Goal: Information Seeking & Learning: Find specific fact

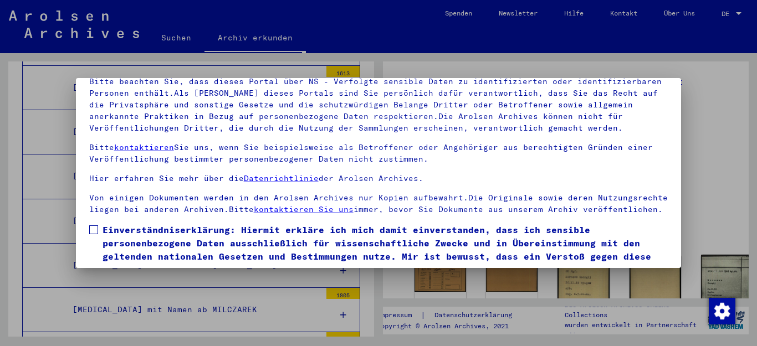
scroll to position [90, 0]
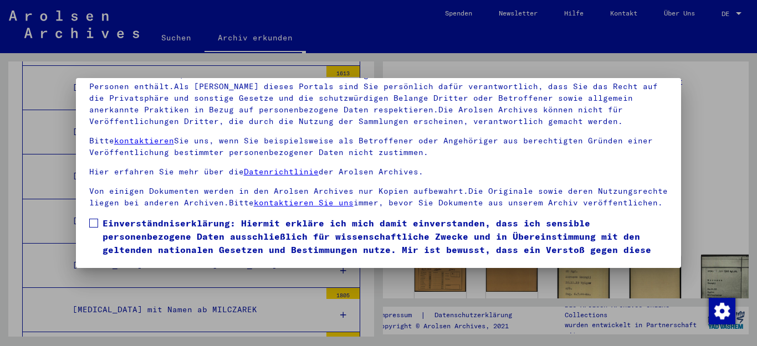
click at [94, 228] on span at bounding box center [93, 223] width 9 height 9
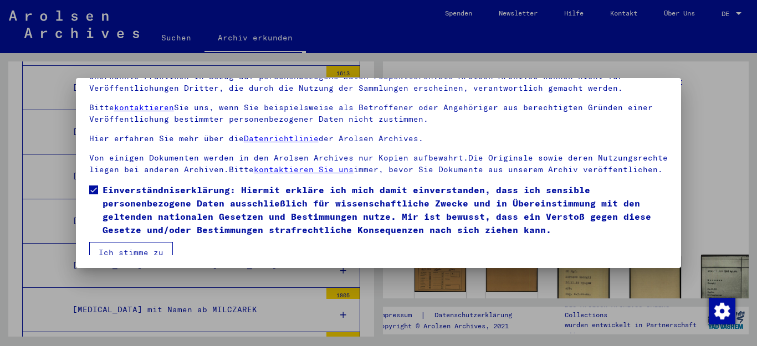
scroll to position [53, 0]
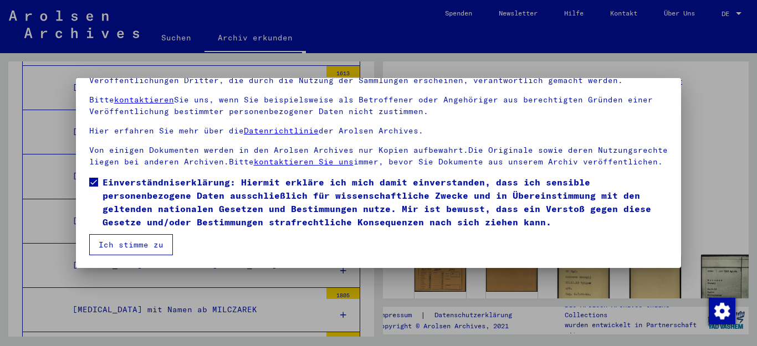
click at [151, 246] on button "Ich stimme zu" at bounding box center [131, 244] width 84 height 21
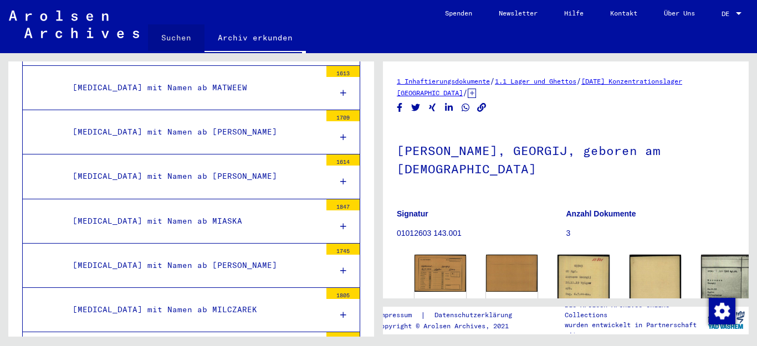
click at [176, 37] on link "Suchen" at bounding box center [176, 37] width 57 height 27
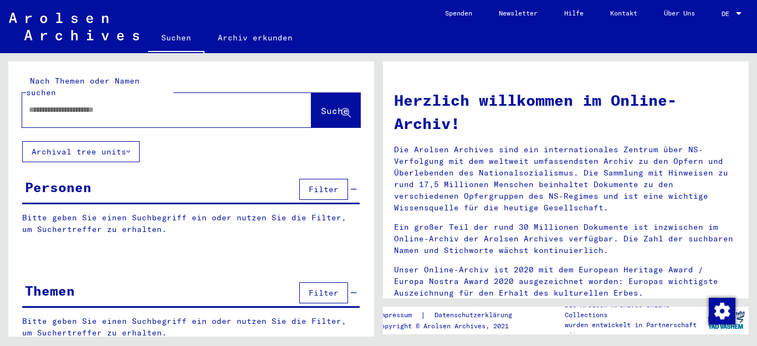
click at [89, 104] on input "text" at bounding box center [153, 110] width 249 height 12
type input "**********"
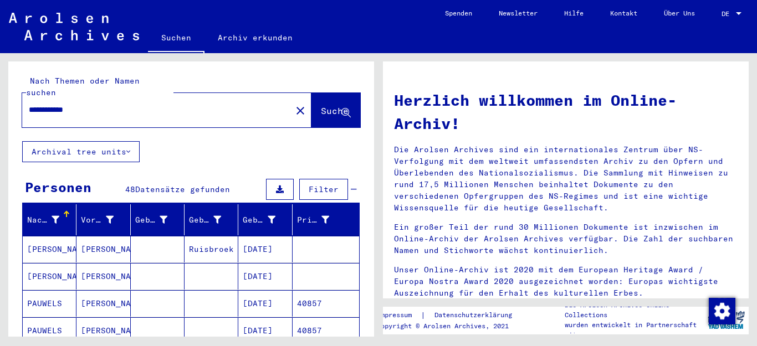
click at [85, 292] on mat-cell "[PERSON_NAME]" at bounding box center [103, 303] width 54 height 27
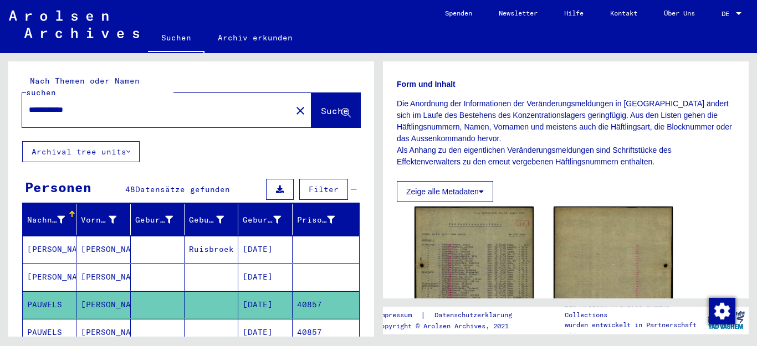
scroll to position [222, 0]
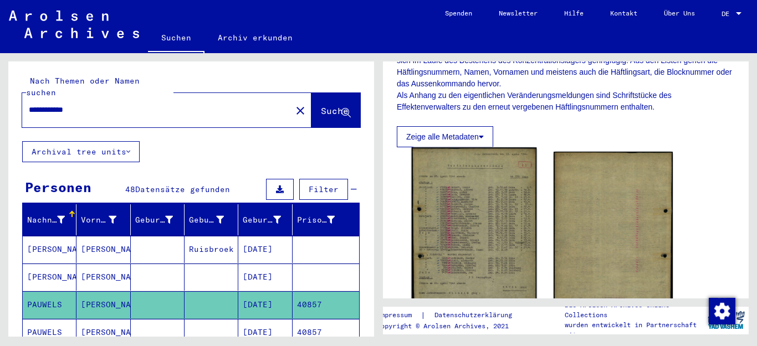
click at [492, 201] on img at bounding box center [474, 232] width 125 height 171
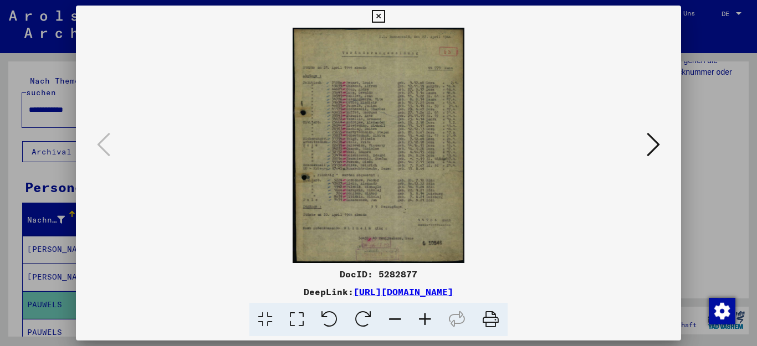
click at [421, 314] on icon at bounding box center [425, 320] width 30 height 34
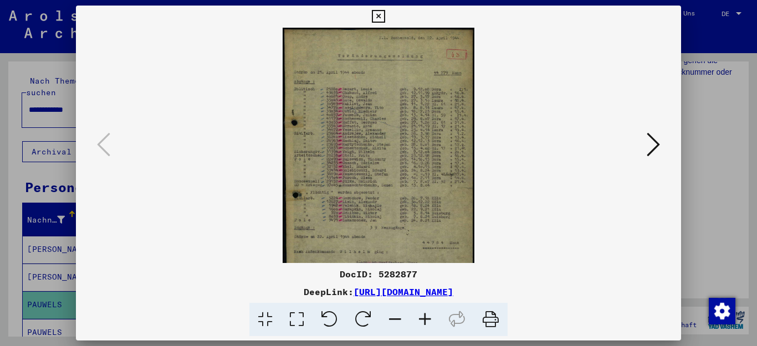
click at [421, 314] on icon at bounding box center [425, 320] width 30 height 34
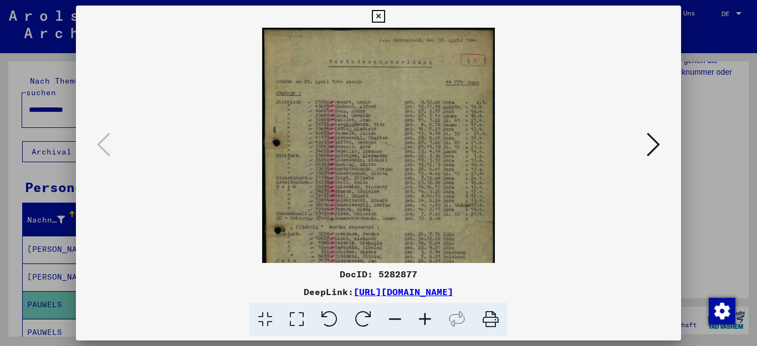
click at [421, 314] on icon at bounding box center [425, 320] width 30 height 34
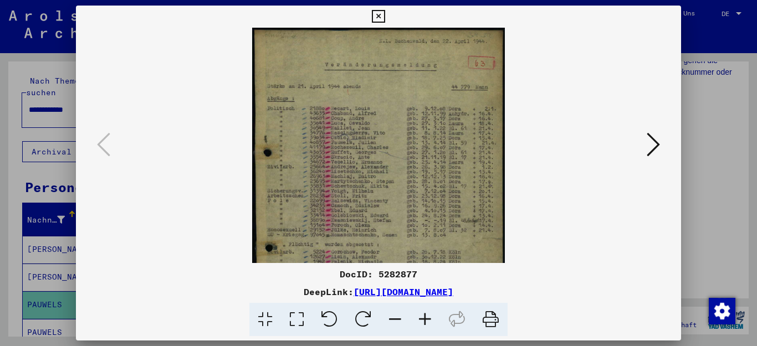
click at [421, 314] on icon at bounding box center [425, 320] width 30 height 34
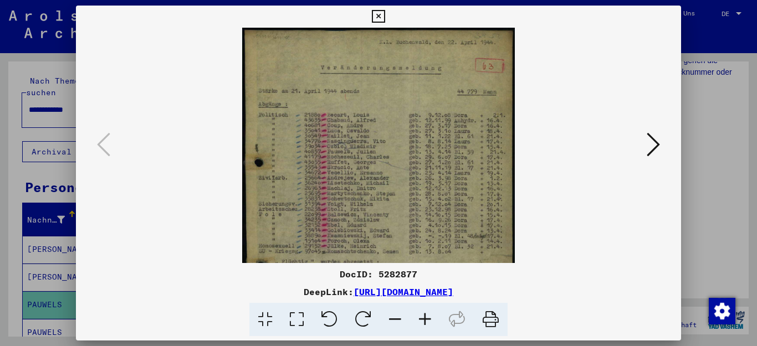
click at [421, 314] on icon at bounding box center [425, 320] width 30 height 34
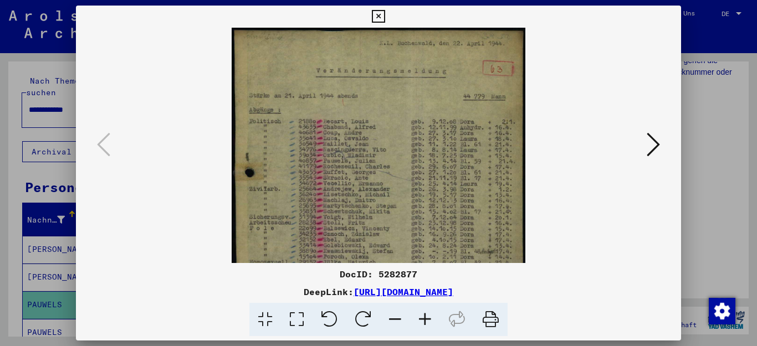
click at [421, 314] on icon at bounding box center [425, 320] width 30 height 34
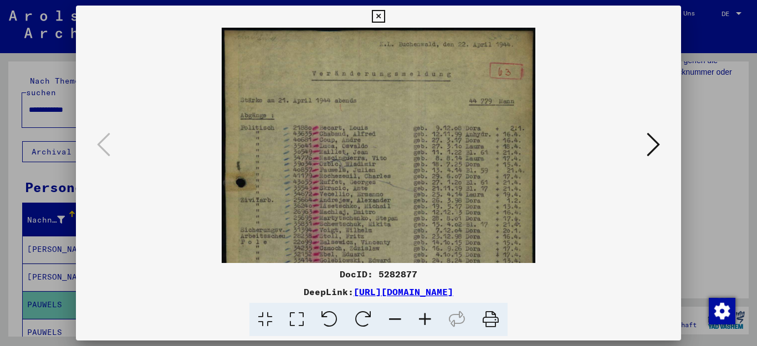
click at [421, 314] on icon at bounding box center [425, 320] width 30 height 34
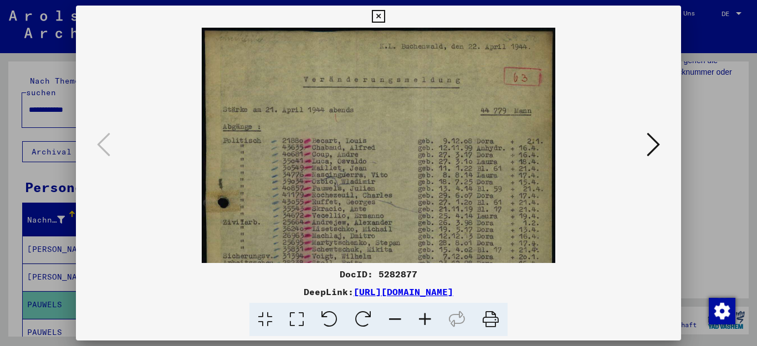
click at [421, 314] on icon at bounding box center [425, 320] width 30 height 34
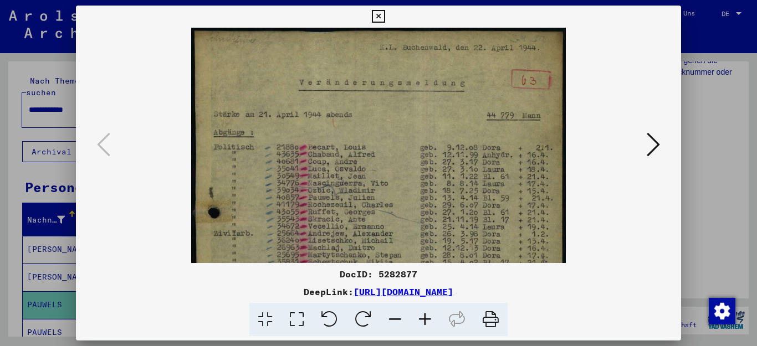
click at [421, 314] on icon at bounding box center [425, 320] width 30 height 34
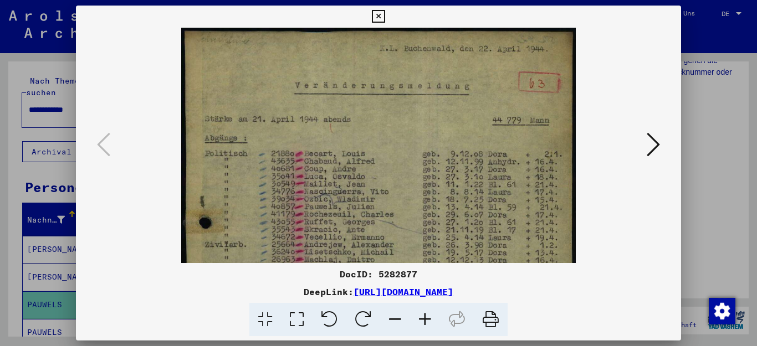
click at [421, 314] on icon at bounding box center [425, 320] width 30 height 34
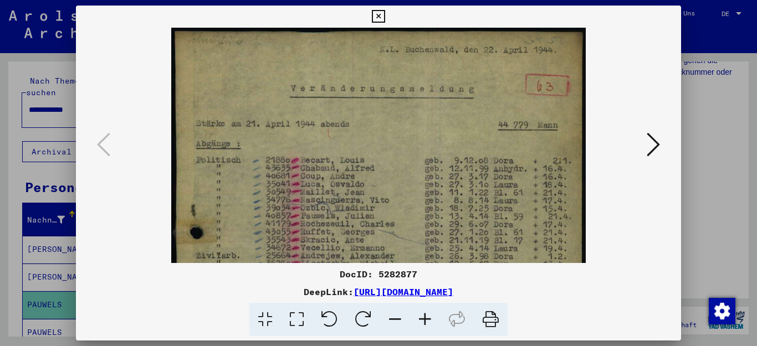
click at [421, 314] on icon at bounding box center [425, 320] width 30 height 34
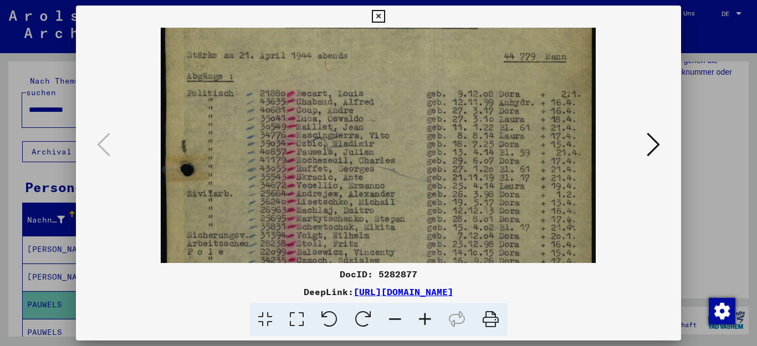
scroll to position [74, 0]
drag, startPoint x: 406, startPoint y: 215, endPoint x: 407, endPoint y: 141, distance: 73.7
click at [407, 141] on img at bounding box center [378, 252] width 435 height 596
click at [652, 144] on icon at bounding box center [653, 144] width 13 height 27
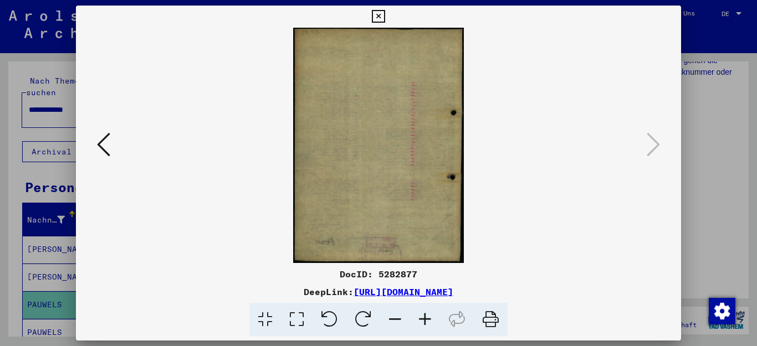
scroll to position [0, 0]
click at [385, 15] on icon at bounding box center [378, 16] width 13 height 13
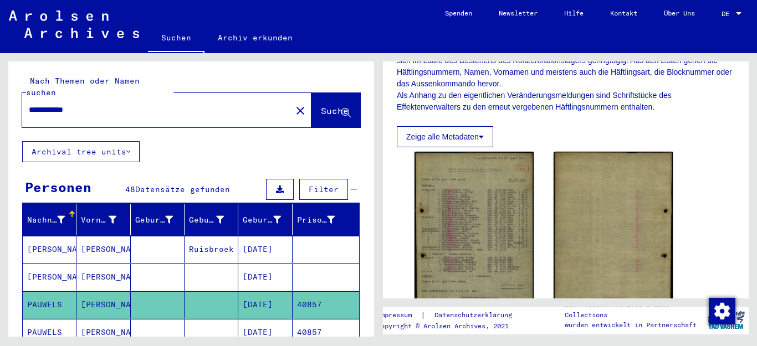
click at [89, 319] on mat-cell "[PERSON_NAME]" at bounding box center [103, 332] width 54 height 27
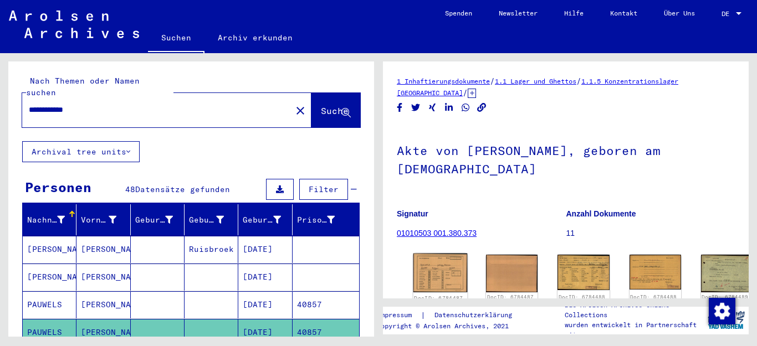
click at [431, 265] on img at bounding box center [441, 273] width 54 height 39
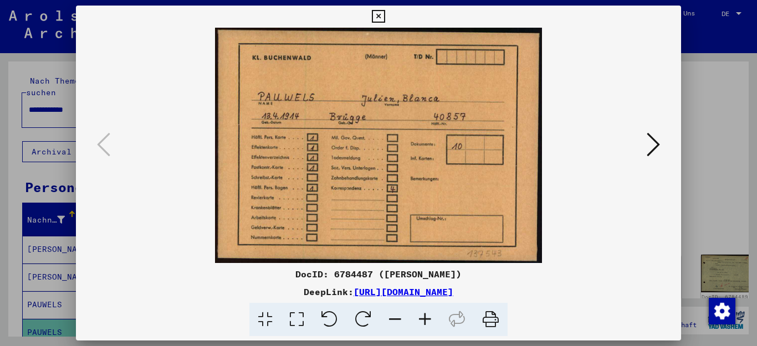
click at [652, 142] on icon at bounding box center [653, 144] width 13 height 27
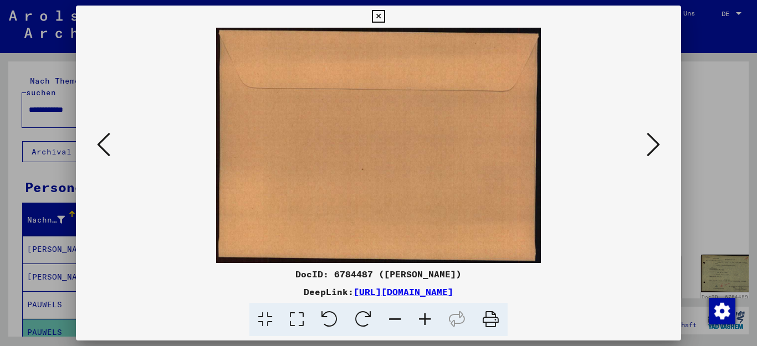
click at [652, 142] on icon at bounding box center [653, 144] width 13 height 27
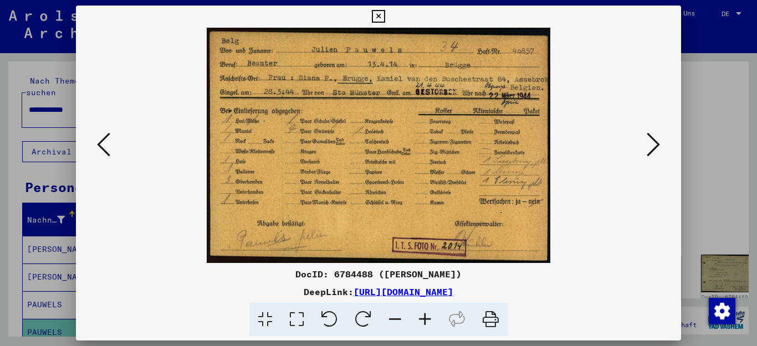
click at [653, 143] on icon at bounding box center [653, 144] width 13 height 27
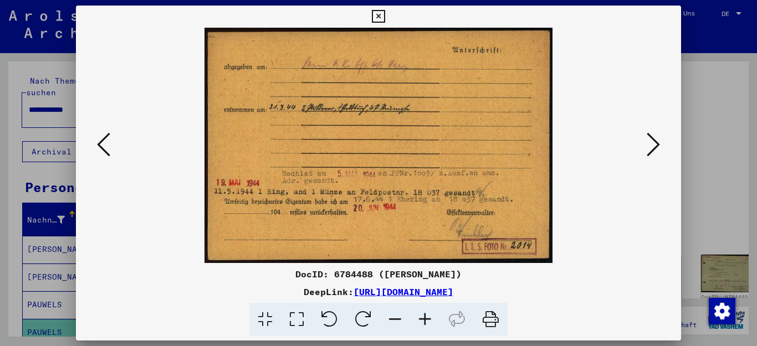
click at [425, 317] on icon at bounding box center [425, 320] width 30 height 34
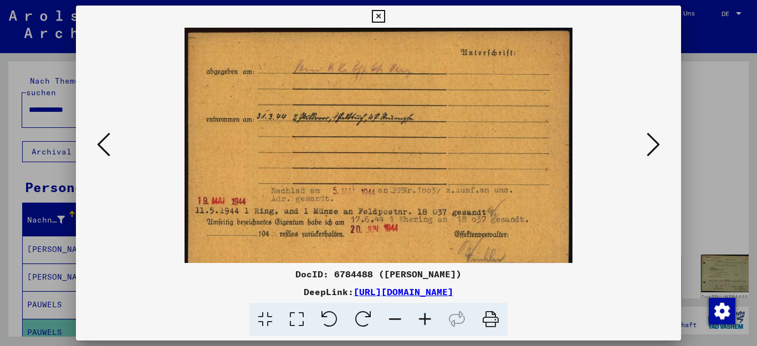
click at [425, 317] on icon at bounding box center [425, 320] width 30 height 34
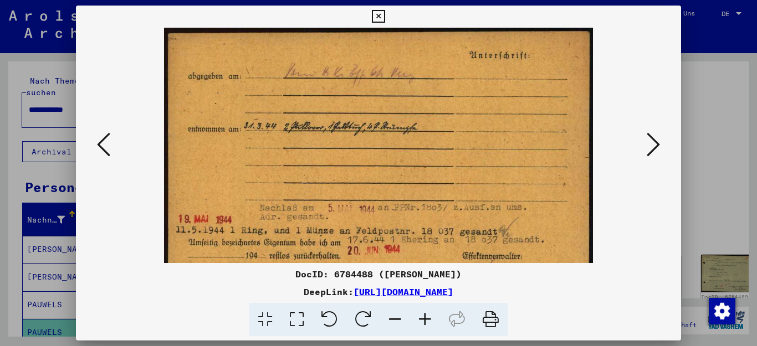
click at [425, 317] on icon at bounding box center [425, 320] width 30 height 34
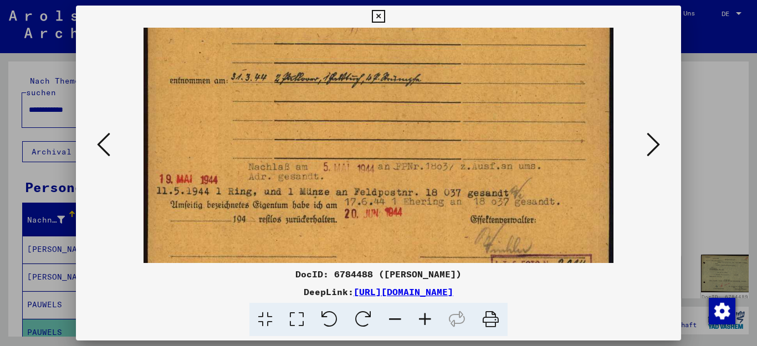
scroll to position [83, 0]
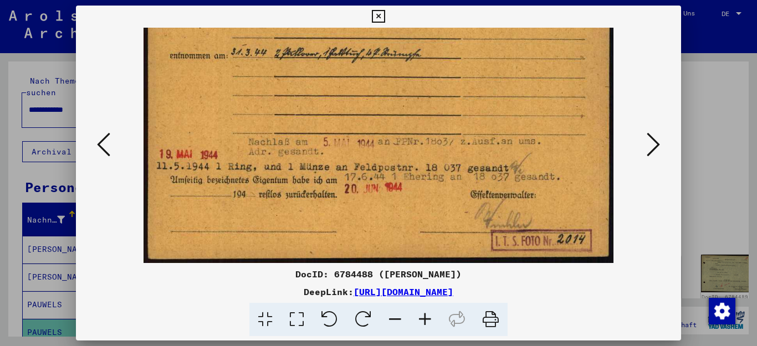
drag, startPoint x: 411, startPoint y: 186, endPoint x: 394, endPoint y: 93, distance: 94.7
click at [394, 93] on img at bounding box center [379, 104] width 470 height 319
click at [655, 140] on icon at bounding box center [653, 144] width 13 height 27
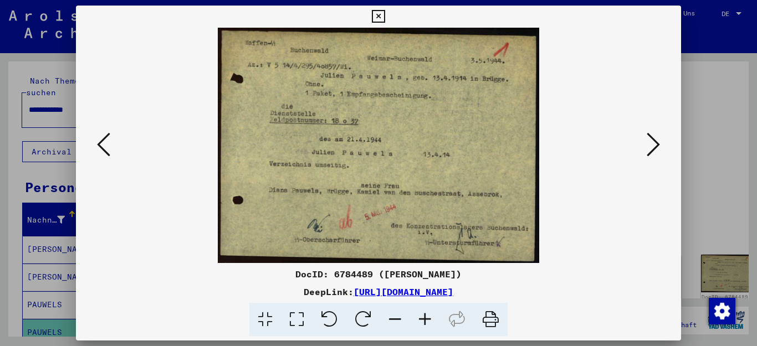
scroll to position [0, 0]
click at [422, 321] on icon at bounding box center [425, 320] width 30 height 34
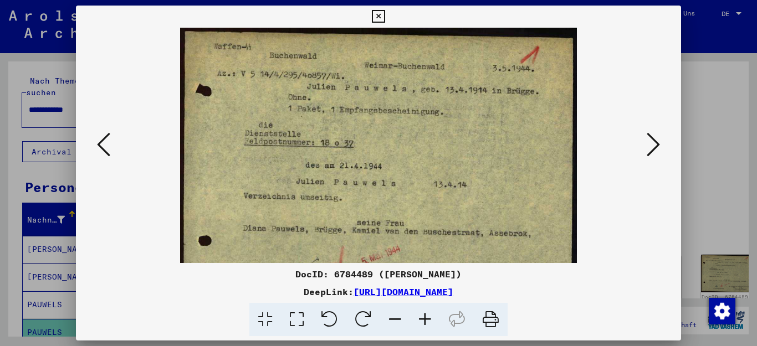
click at [422, 321] on icon at bounding box center [425, 320] width 30 height 34
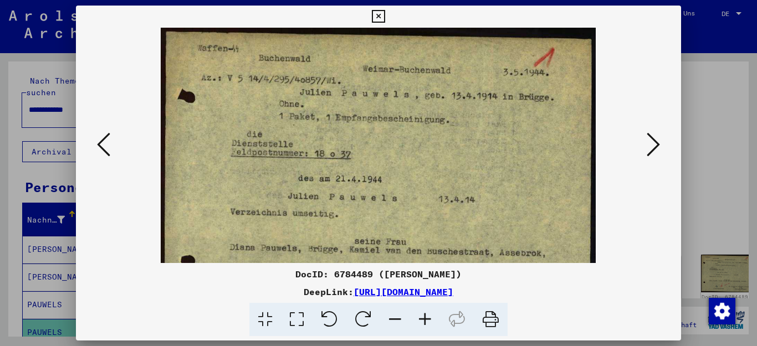
click at [422, 321] on icon at bounding box center [425, 320] width 30 height 34
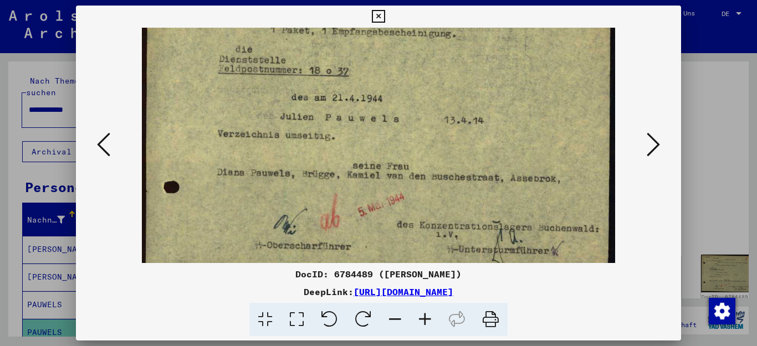
scroll to position [95, 0]
drag, startPoint x: 438, startPoint y: 173, endPoint x: 420, endPoint y: 78, distance: 96.4
click at [420, 78] on img at bounding box center [378, 106] width 473 height 346
click at [655, 141] on icon at bounding box center [653, 144] width 13 height 27
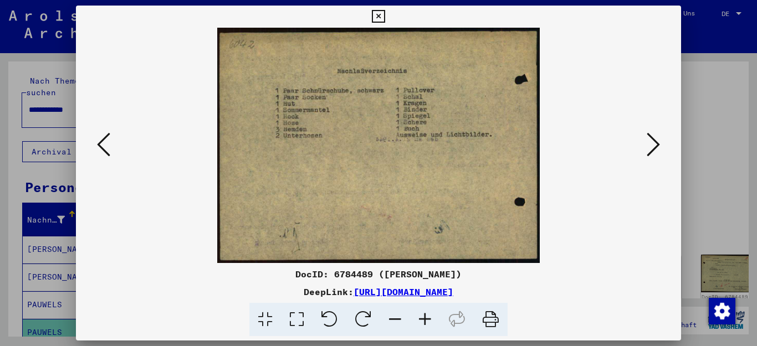
scroll to position [0, 0]
click at [655, 141] on icon at bounding box center [653, 144] width 13 height 27
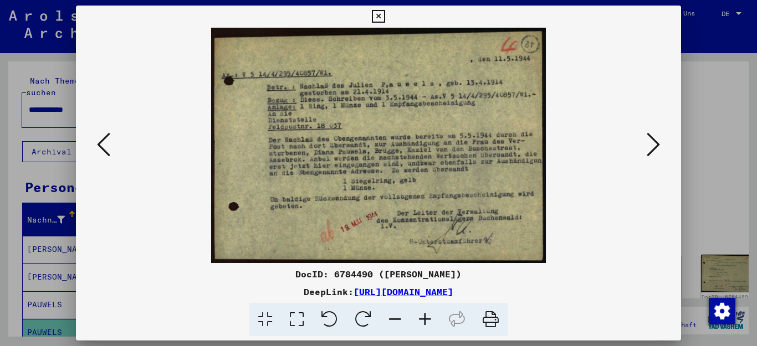
click at [426, 318] on icon at bounding box center [425, 320] width 30 height 34
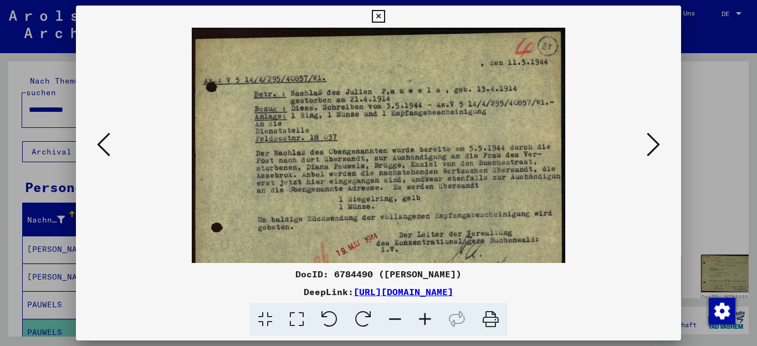
click at [426, 318] on icon at bounding box center [425, 320] width 30 height 34
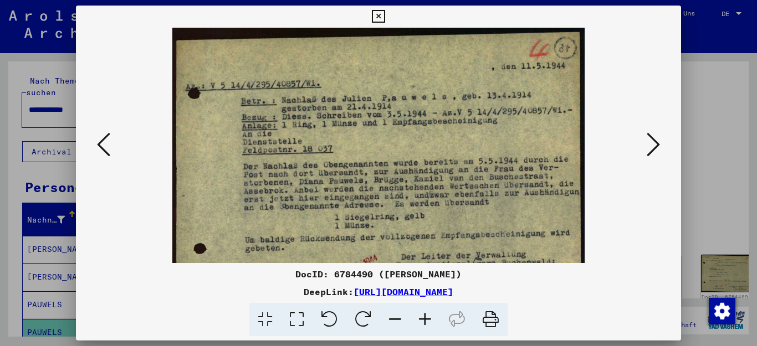
click at [426, 318] on icon at bounding box center [425, 320] width 30 height 34
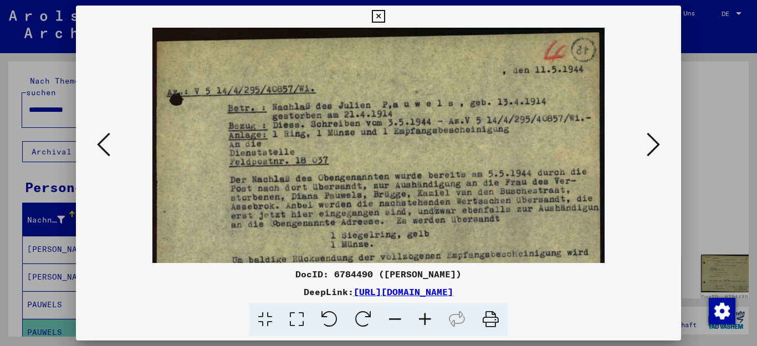
click at [426, 318] on icon at bounding box center [425, 320] width 30 height 34
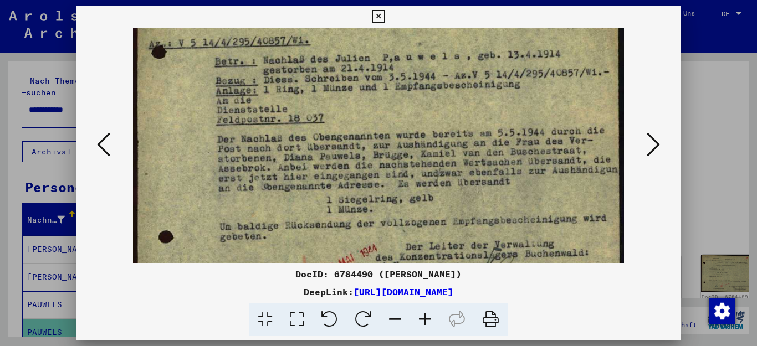
scroll to position [55, 0]
drag, startPoint x: 395, startPoint y: 184, endPoint x: 364, endPoint y: 129, distance: 63.0
click at [364, 129] on img at bounding box center [379, 146] width 492 height 346
click at [652, 141] on icon at bounding box center [653, 144] width 13 height 27
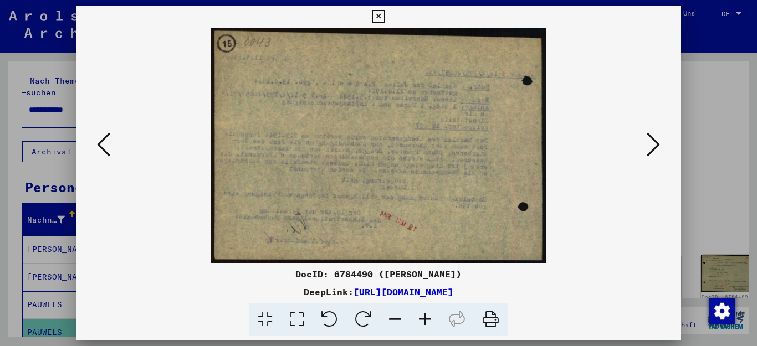
scroll to position [0, 0]
click at [652, 141] on icon at bounding box center [653, 144] width 13 height 27
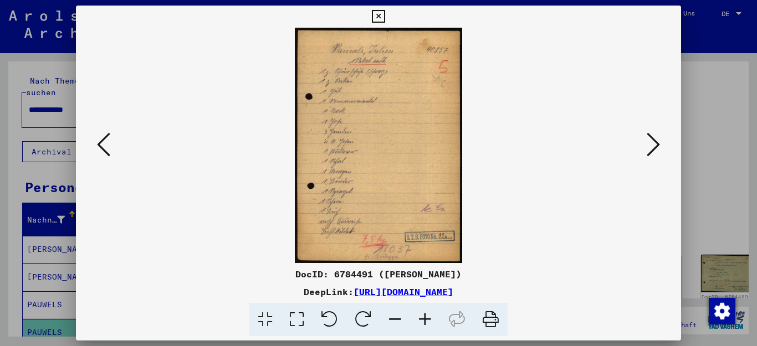
click at [652, 141] on icon at bounding box center [653, 144] width 13 height 27
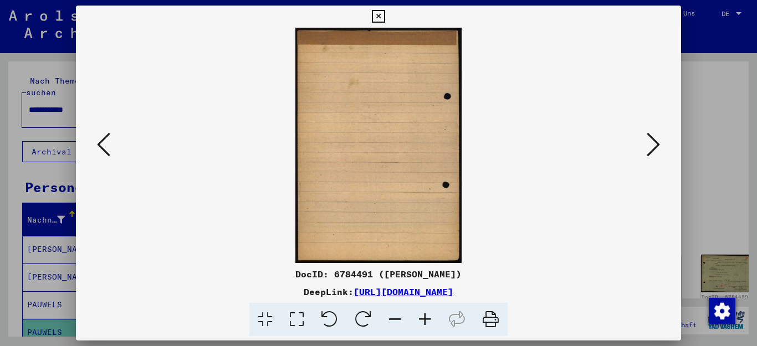
click at [652, 141] on icon at bounding box center [653, 144] width 13 height 27
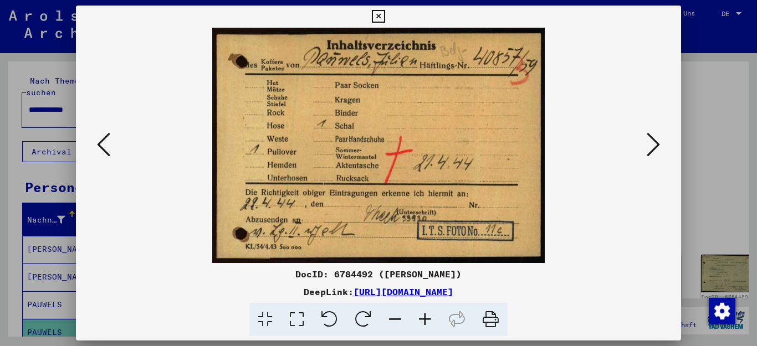
click at [655, 139] on icon at bounding box center [653, 144] width 13 height 27
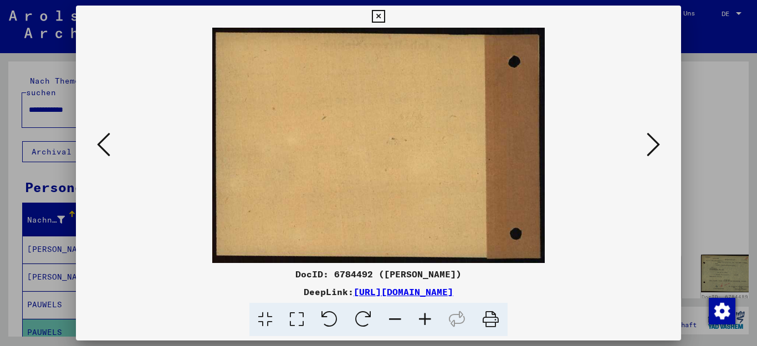
click at [655, 139] on icon at bounding box center [653, 144] width 13 height 27
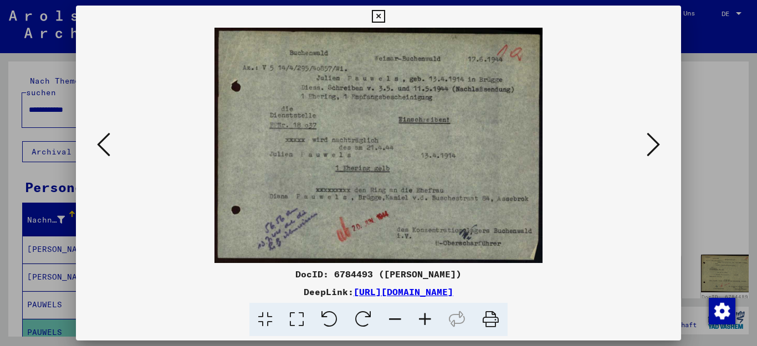
click at [660, 140] on icon at bounding box center [653, 144] width 13 height 27
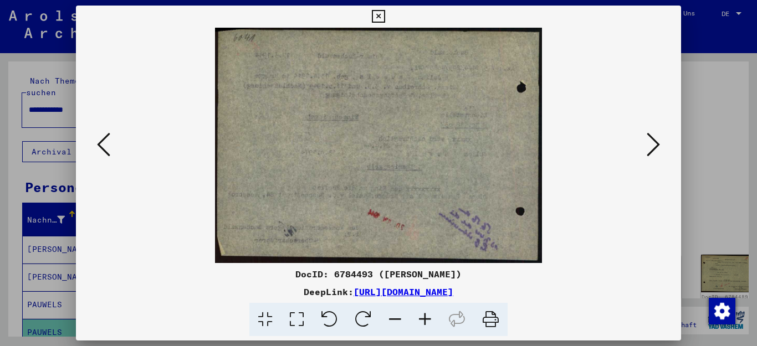
click at [651, 141] on icon at bounding box center [653, 144] width 13 height 27
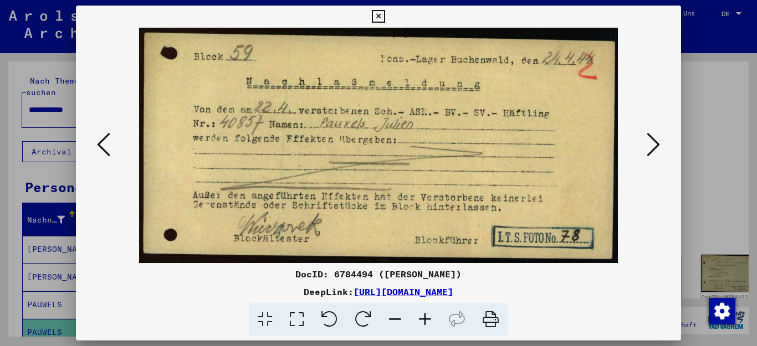
click at [651, 142] on icon at bounding box center [653, 144] width 13 height 27
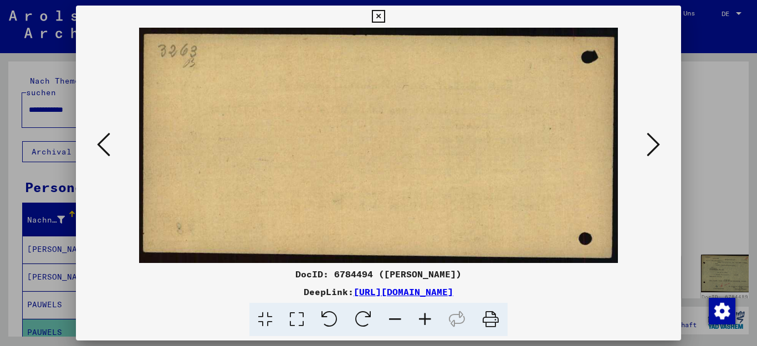
click at [651, 142] on icon at bounding box center [653, 144] width 13 height 27
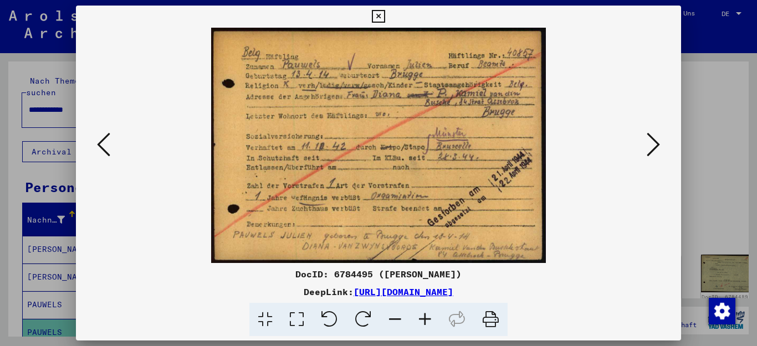
click at [426, 313] on icon at bounding box center [425, 320] width 30 height 34
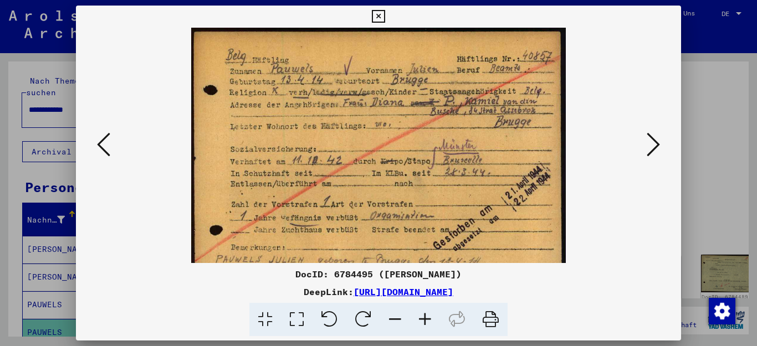
click at [426, 313] on icon at bounding box center [425, 320] width 30 height 34
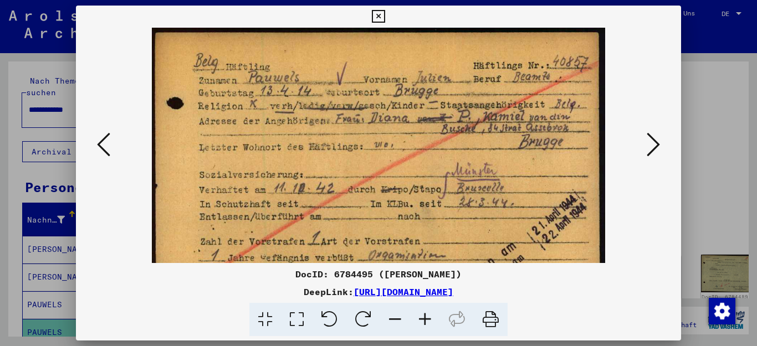
click at [426, 313] on icon at bounding box center [425, 320] width 30 height 34
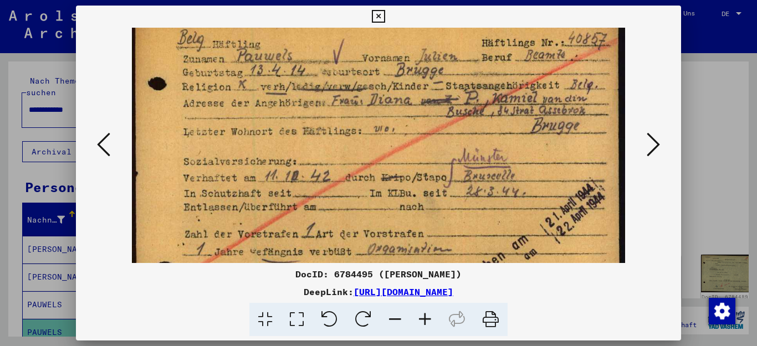
scroll to position [28, 0]
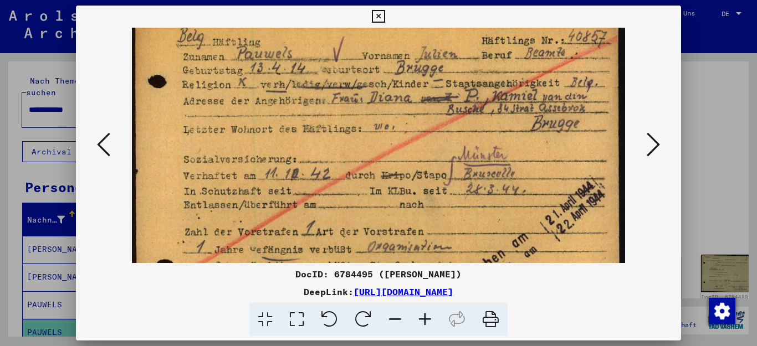
drag, startPoint x: 345, startPoint y: 186, endPoint x: 324, endPoint y: 157, distance: 34.9
click at [324, 157] on img at bounding box center [378, 172] width 493 height 346
click at [425, 315] on icon at bounding box center [425, 320] width 30 height 34
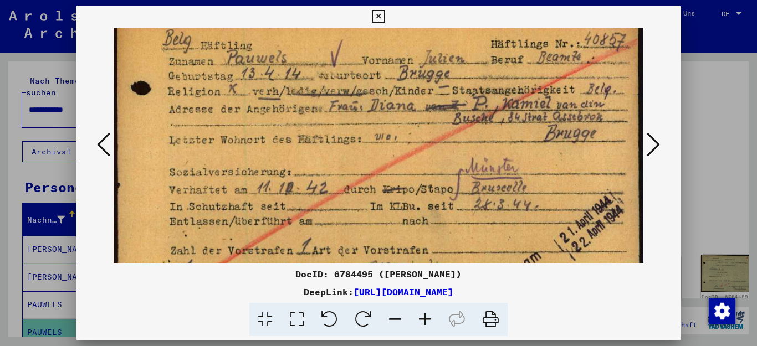
click at [425, 315] on icon at bounding box center [425, 320] width 30 height 34
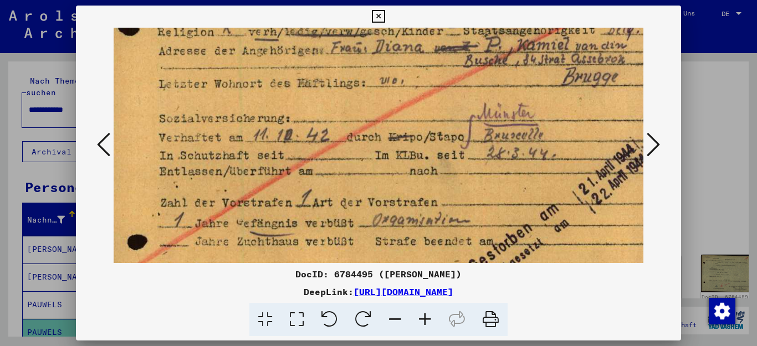
scroll to position [99, 14]
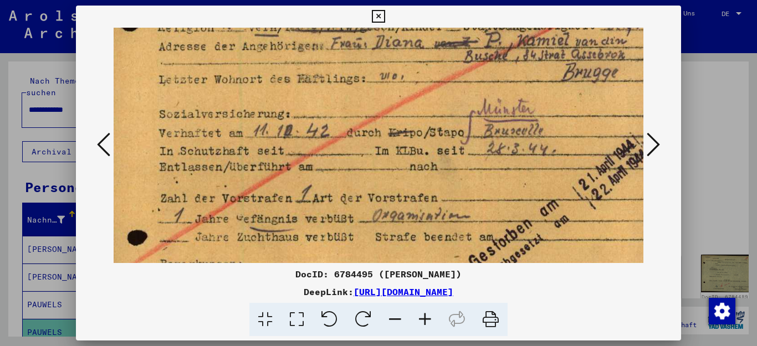
drag, startPoint x: 421, startPoint y: 234, endPoint x: 407, endPoint y: 163, distance: 72.4
click at [407, 163] on img at bounding box center [385, 129] width 572 height 402
click at [654, 141] on icon at bounding box center [653, 144] width 13 height 27
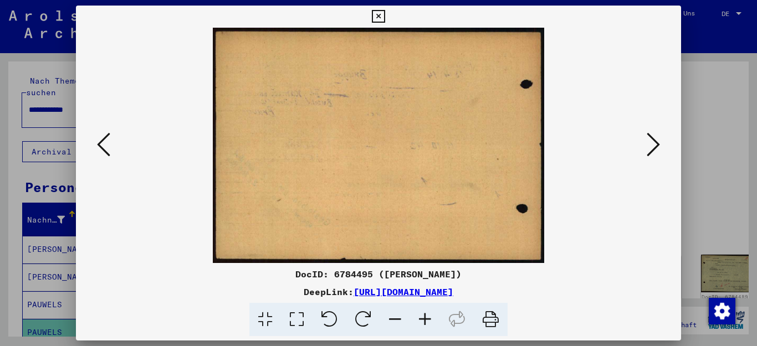
click at [654, 141] on icon at bounding box center [653, 144] width 13 height 27
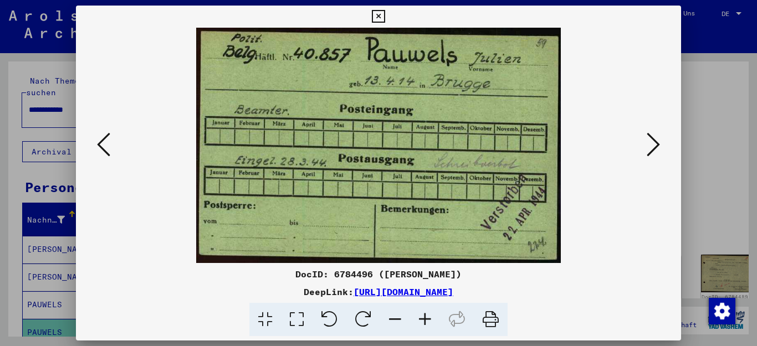
click at [654, 141] on icon at bounding box center [653, 144] width 13 height 27
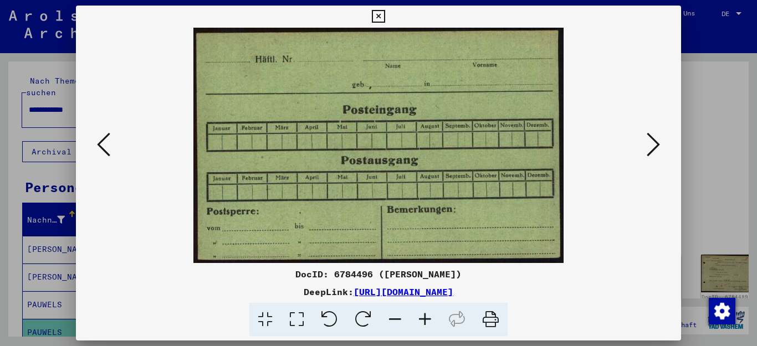
click at [654, 141] on icon at bounding box center [653, 144] width 13 height 27
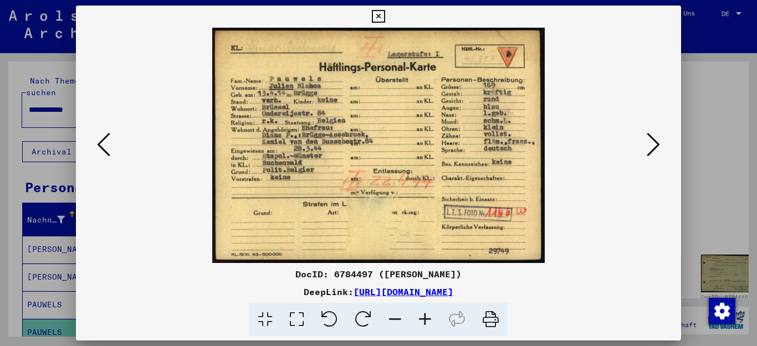
click at [423, 317] on icon at bounding box center [425, 320] width 30 height 34
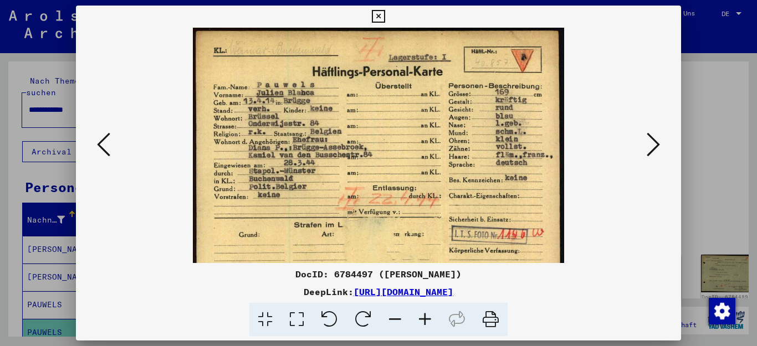
click at [423, 317] on icon at bounding box center [425, 320] width 30 height 34
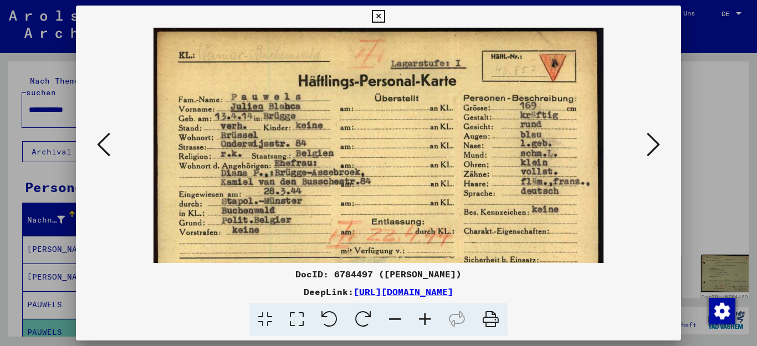
click at [423, 317] on icon at bounding box center [425, 320] width 30 height 34
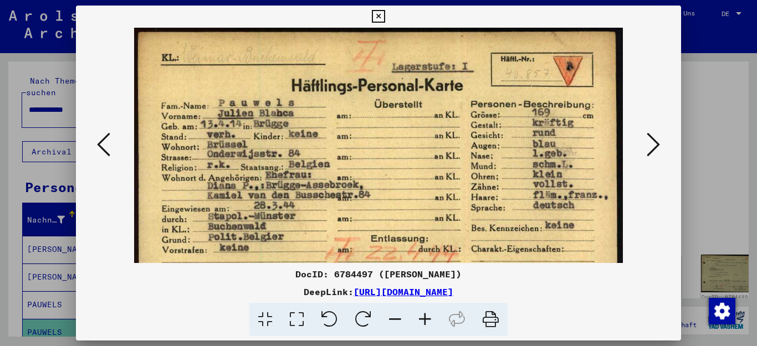
click at [423, 317] on icon at bounding box center [425, 320] width 30 height 34
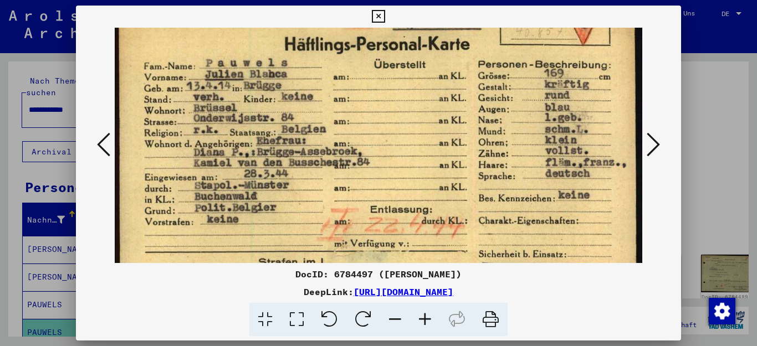
scroll to position [45, 0]
drag, startPoint x: 356, startPoint y: 177, endPoint x: 369, endPoint y: 131, distance: 47.2
click at [369, 131] on img at bounding box center [379, 169] width 528 height 374
click at [656, 140] on icon at bounding box center [653, 144] width 13 height 27
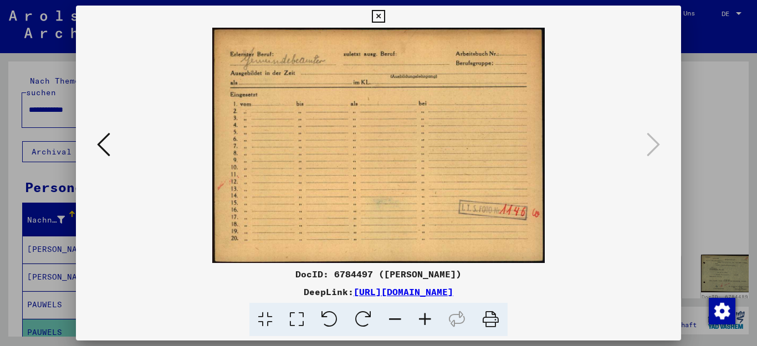
scroll to position [0, 0]
click at [385, 16] on icon at bounding box center [378, 16] width 13 height 13
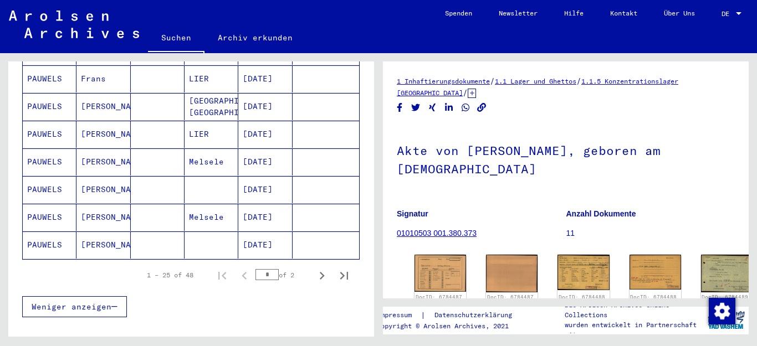
scroll to position [674, 0]
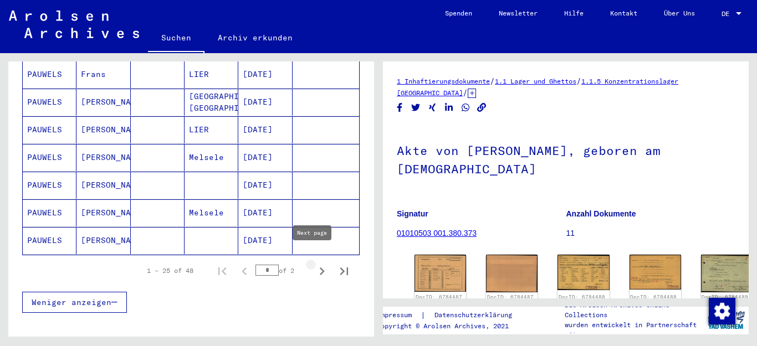
click at [314, 264] on icon "Next page" at bounding box center [322, 272] width 16 height 16
type input "*"
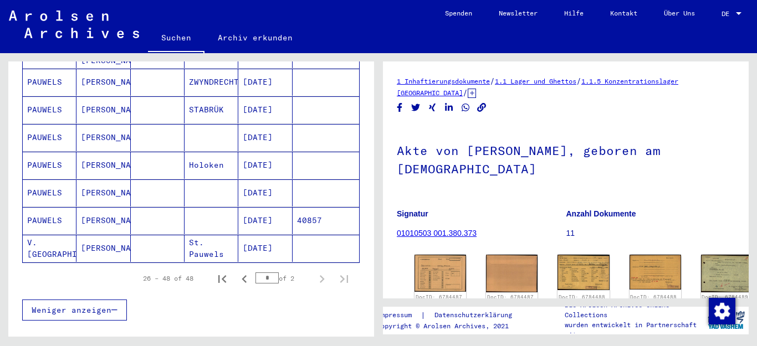
scroll to position [620, 0]
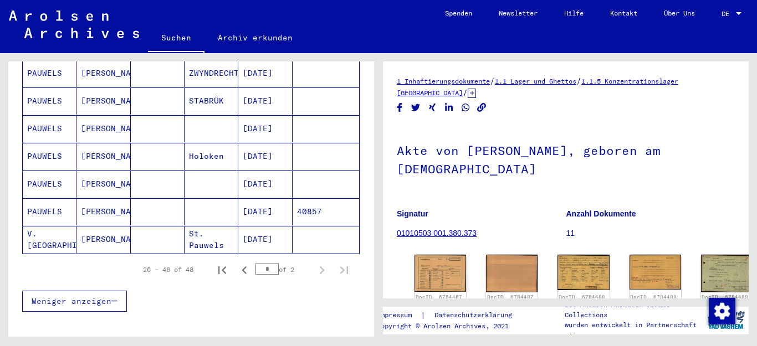
click at [251, 200] on mat-cell "[DATE]" at bounding box center [265, 211] width 54 height 27
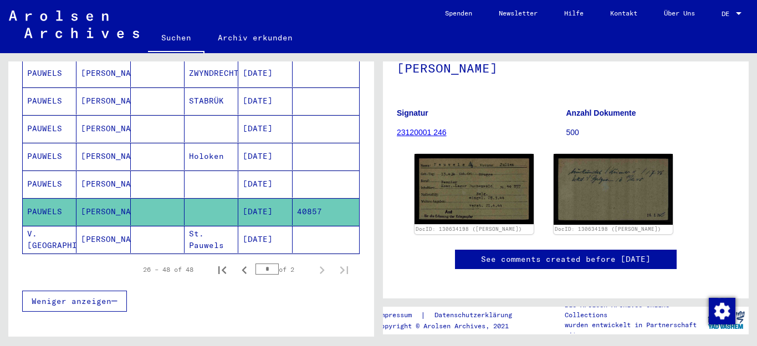
scroll to position [101, 0]
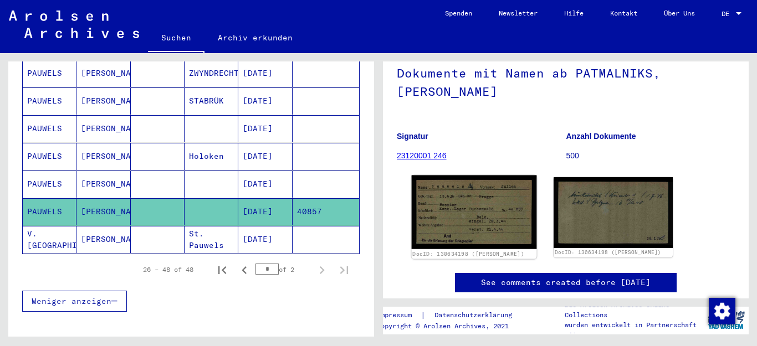
click at [481, 192] on img at bounding box center [474, 213] width 125 height 74
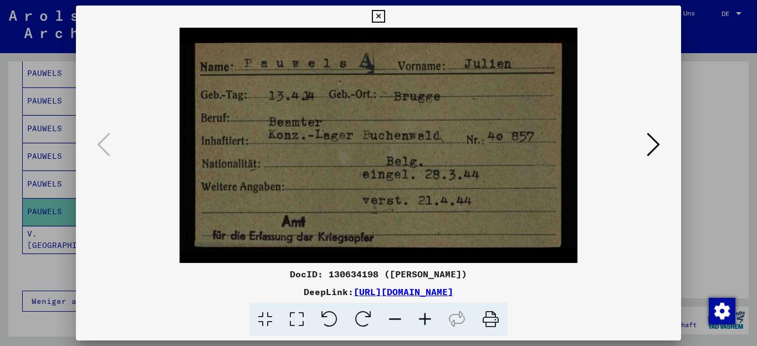
click at [655, 141] on icon at bounding box center [653, 144] width 13 height 27
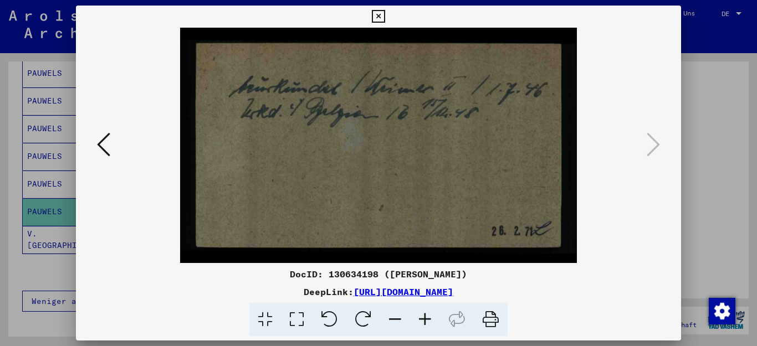
click at [655, 141] on icon at bounding box center [653, 144] width 13 height 27
click at [385, 10] on icon at bounding box center [378, 16] width 13 height 13
